Goal: Navigation & Orientation: Find specific page/section

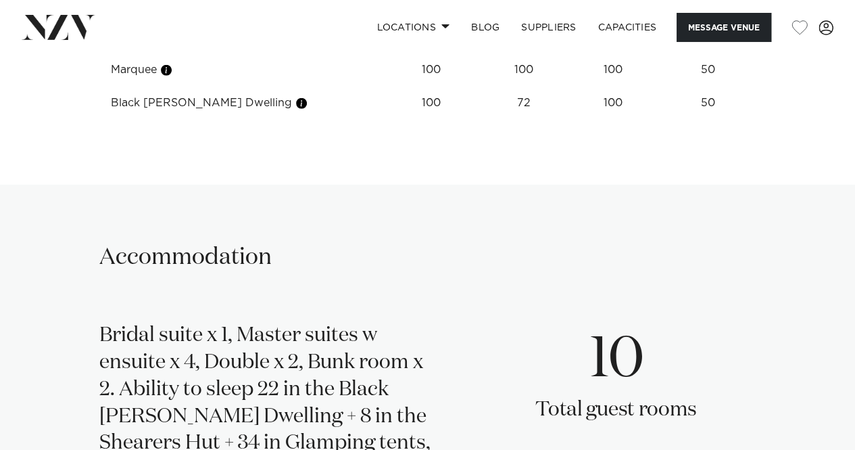
scroll to position [2090, 0]
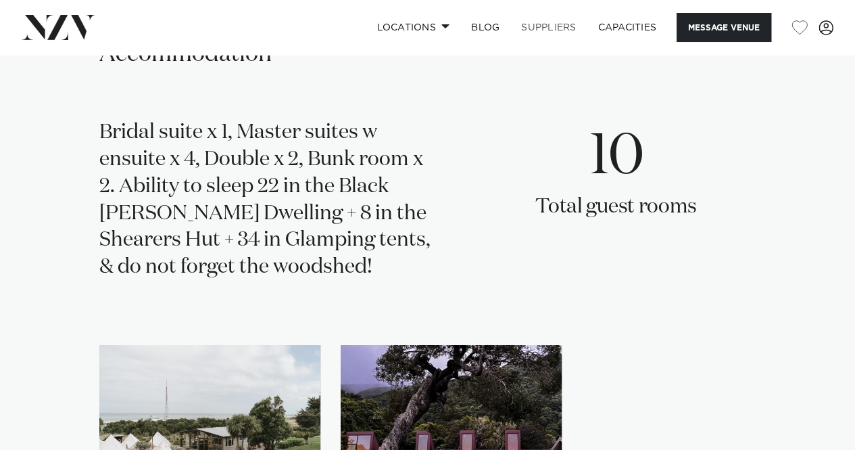
click at [556, 30] on link "SUPPLIERS" at bounding box center [548, 27] width 76 height 29
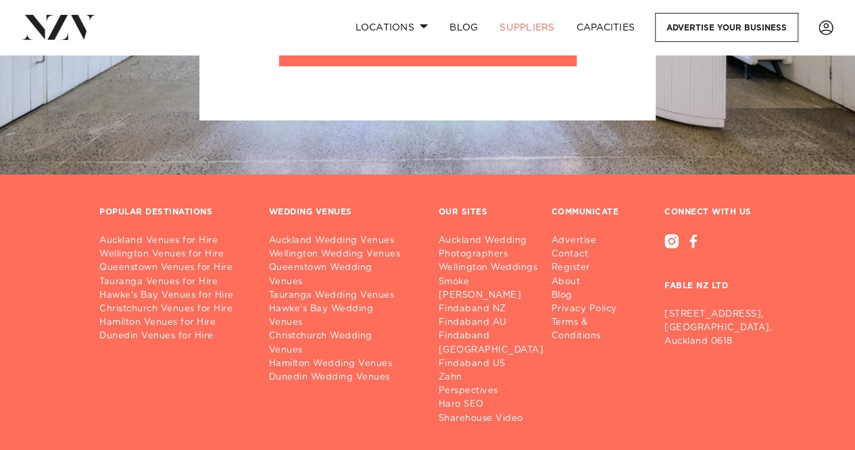
scroll to position [2533, 0]
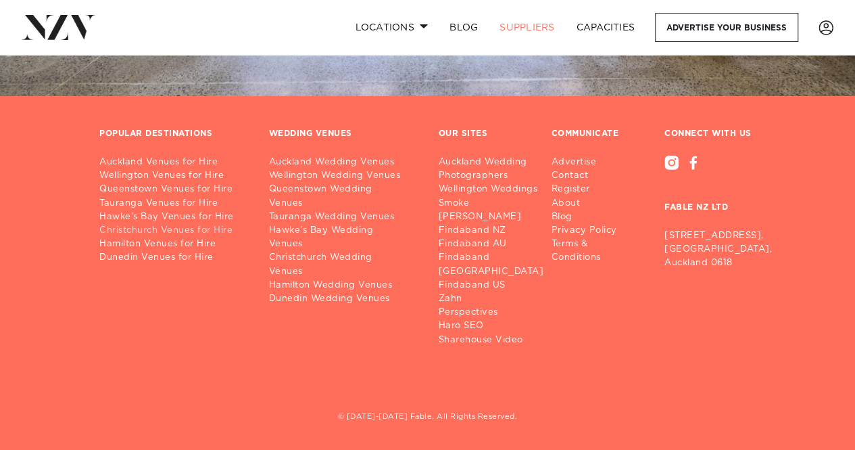
click at [152, 233] on link "Christchurch Venues for Hire" at bounding box center [173, 231] width 148 height 14
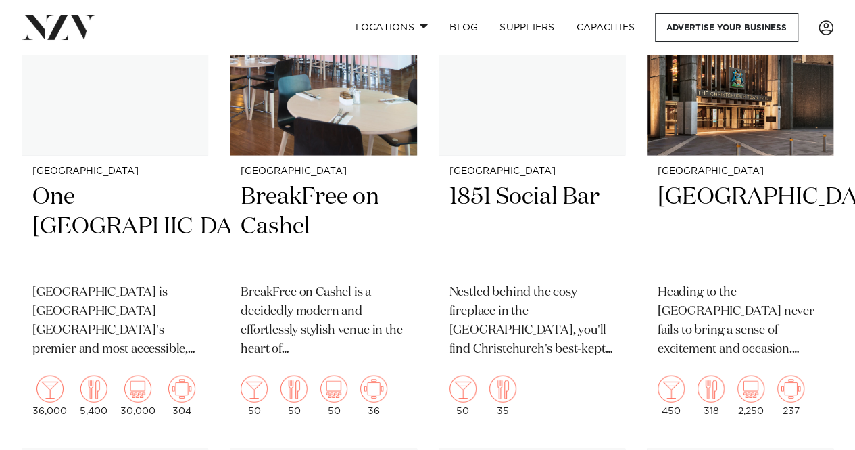
scroll to position [1149, 0]
